Goal: Navigation & Orientation: Go to known website

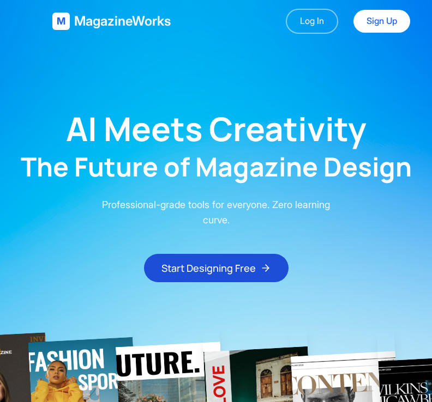
drag, startPoint x: 291, startPoint y: 142, endPoint x: 303, endPoint y: 138, distance: 12.1
drag, startPoint x: 303, startPoint y: 138, endPoint x: 292, endPoint y: 47, distance: 91.6
click at [253, 47] on main "AI Meets Creativity The Future of Magazine Design Professional-grade tools for …" at bounding box center [216, 163] width 432 height 240
click at [383, 11] on link "Sign Up" at bounding box center [381, 21] width 57 height 23
